Goal: Information Seeking & Learning: Learn about a topic

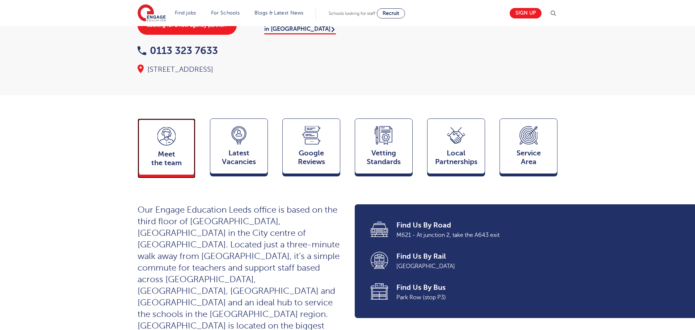
click at [159, 133] on div "Meet the team Team" at bounding box center [166, 146] width 58 height 56
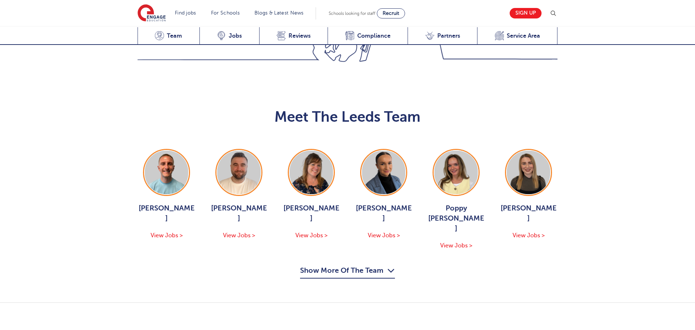
scroll to position [790, 0]
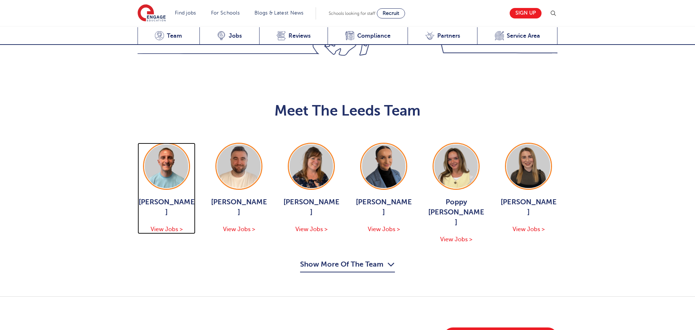
click at [174, 144] on img at bounding box center [166, 165] width 43 height 43
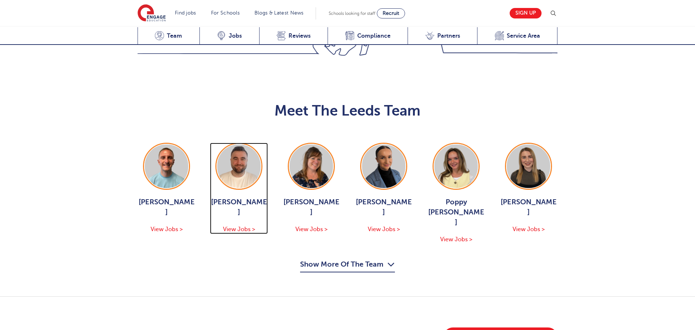
click at [258, 144] on img at bounding box center [238, 165] width 43 height 43
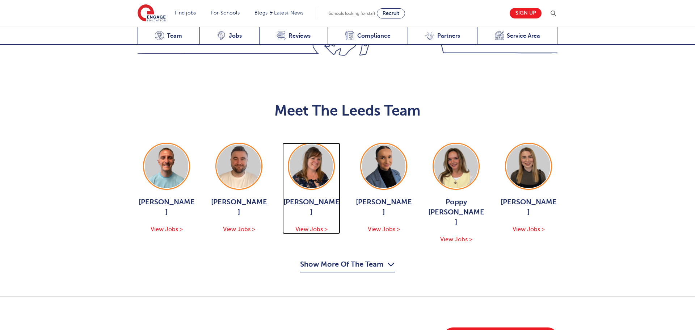
click at [296, 144] on img at bounding box center [310, 165] width 43 height 43
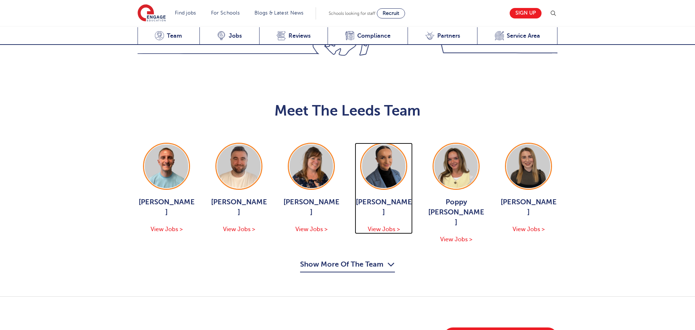
click at [374, 144] on img at bounding box center [383, 165] width 43 height 43
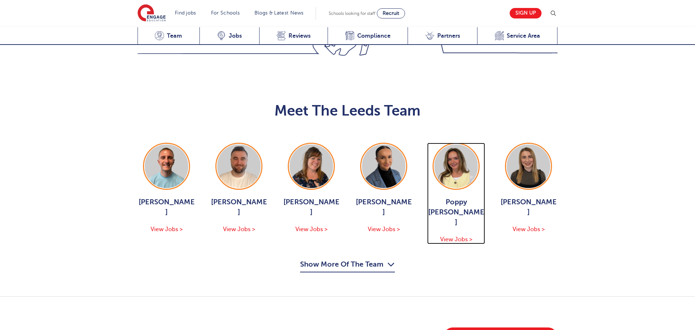
click at [460, 144] on img at bounding box center [455, 165] width 43 height 43
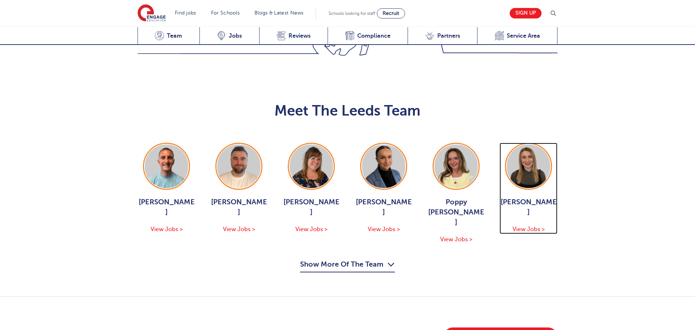
click at [520, 144] on img at bounding box center [527, 165] width 43 height 43
click at [346, 258] on button "Show More Of The Team" at bounding box center [347, 265] width 95 height 14
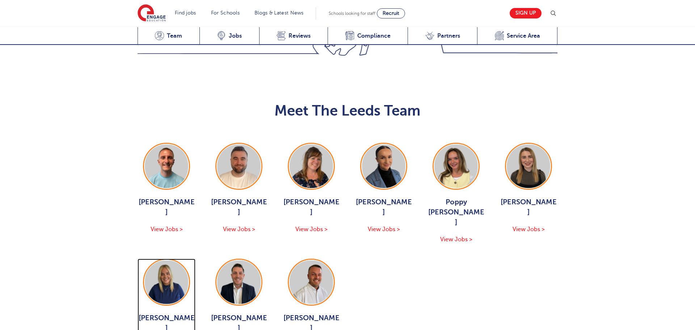
click at [160, 260] on img at bounding box center [166, 281] width 43 height 43
click at [239, 260] on img at bounding box center [238, 281] width 43 height 43
click at [325, 260] on img at bounding box center [310, 281] width 43 height 43
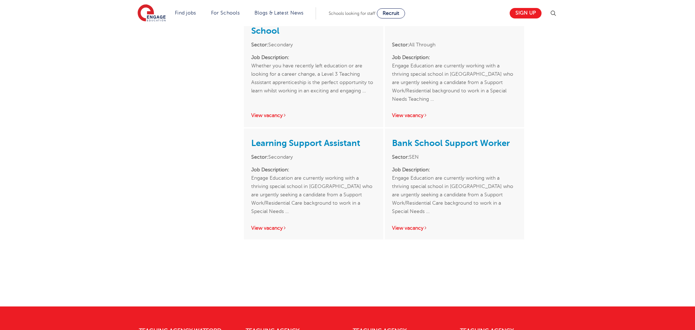
scroll to position [530, 0]
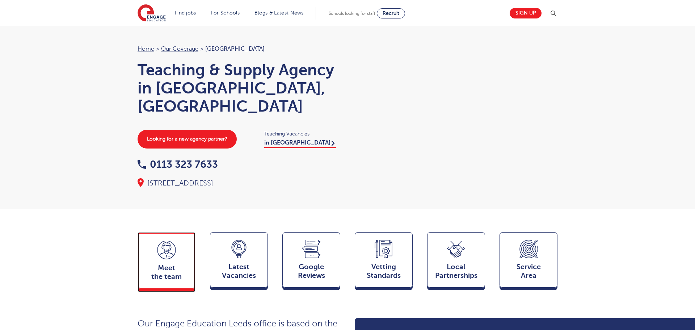
click at [185, 245] on div "Meet the team Team" at bounding box center [166, 260] width 58 height 56
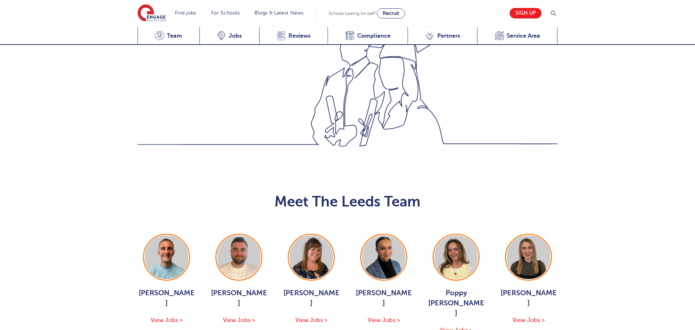
scroll to position [790, 0]
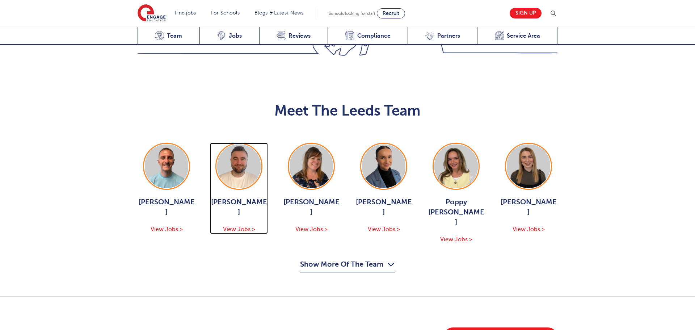
click at [242, 144] on img at bounding box center [238, 165] width 43 height 43
